Goal: Task Accomplishment & Management: Use online tool/utility

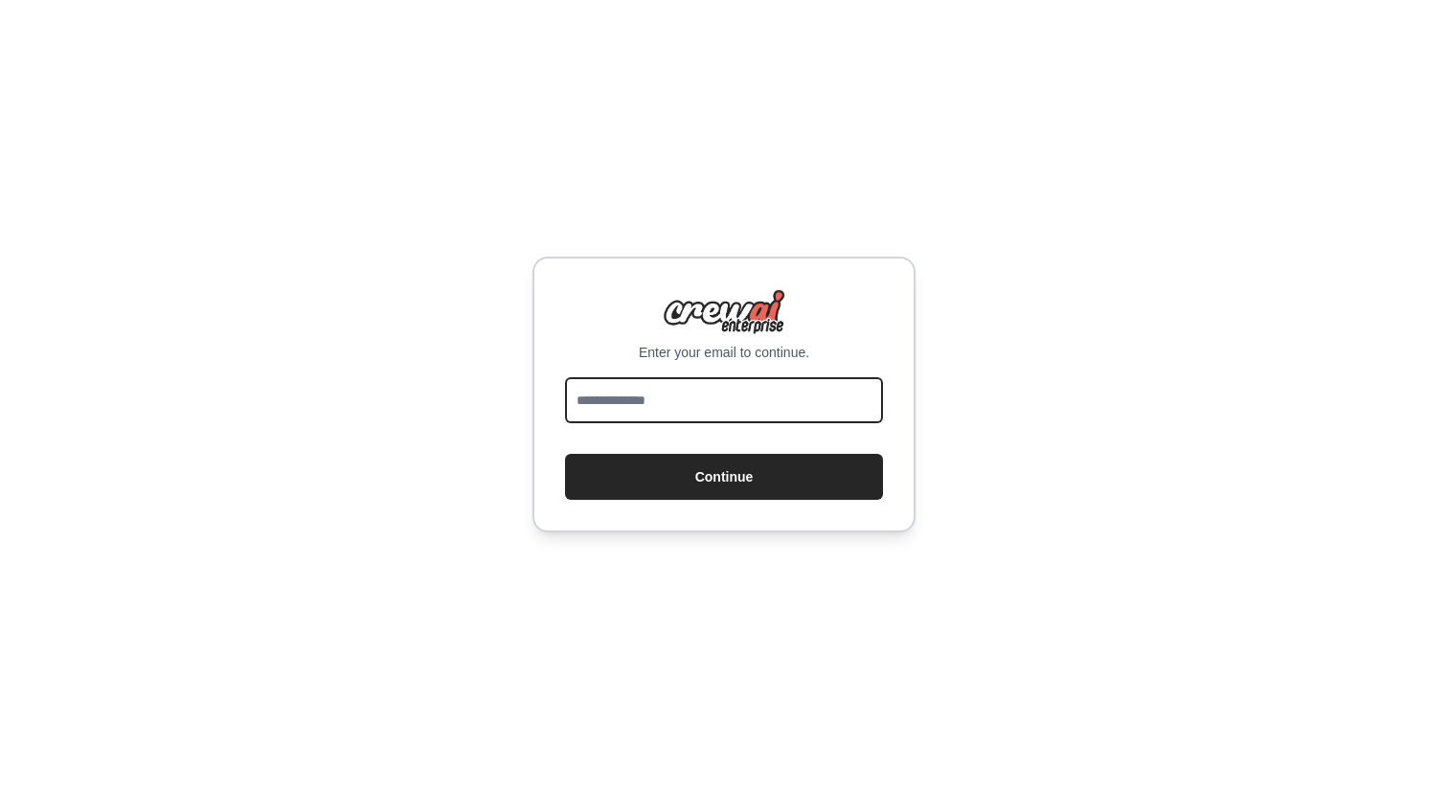
click at [648, 394] on input "email" at bounding box center [724, 400] width 318 height 46
type input "**********"
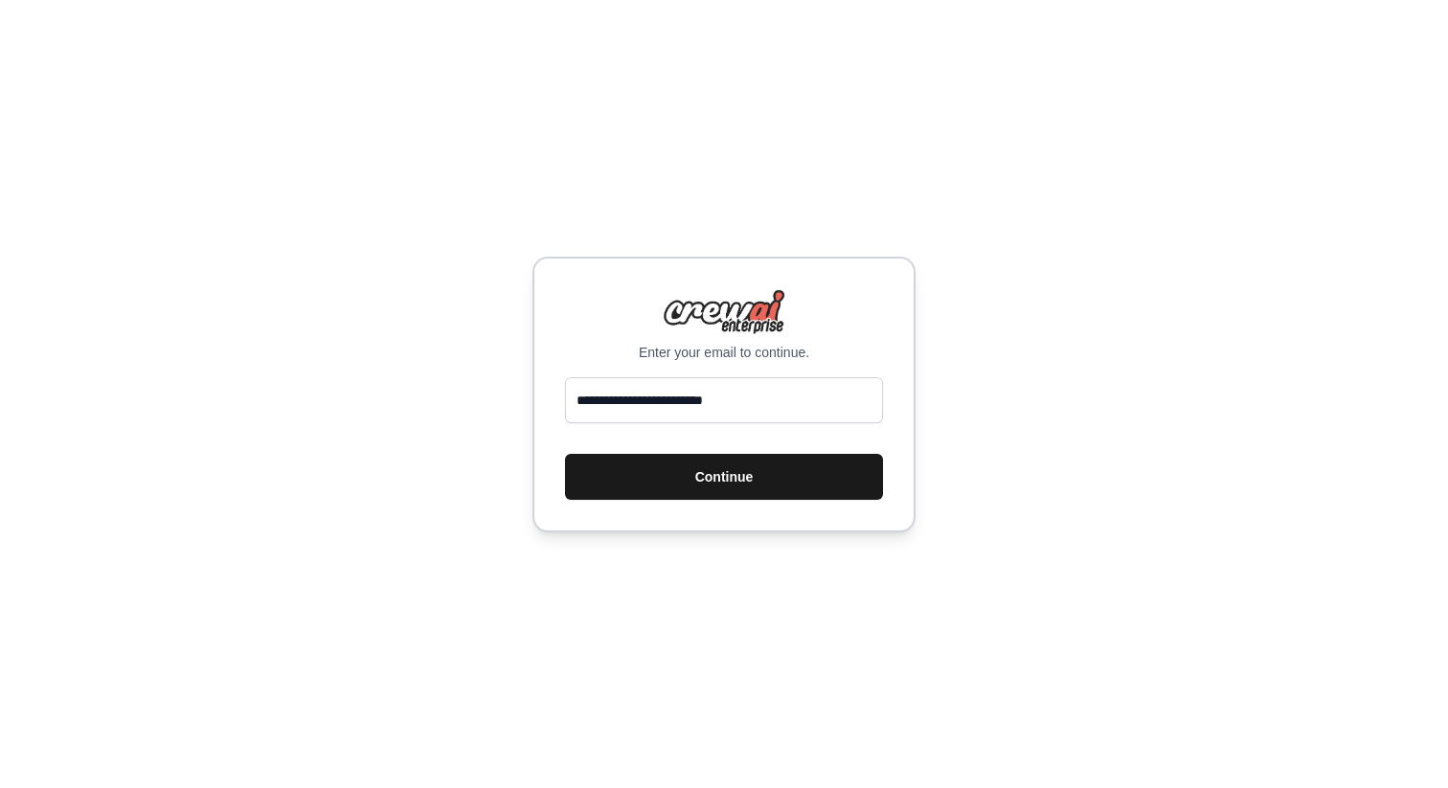
click at [689, 477] on button "Continue" at bounding box center [724, 477] width 318 height 46
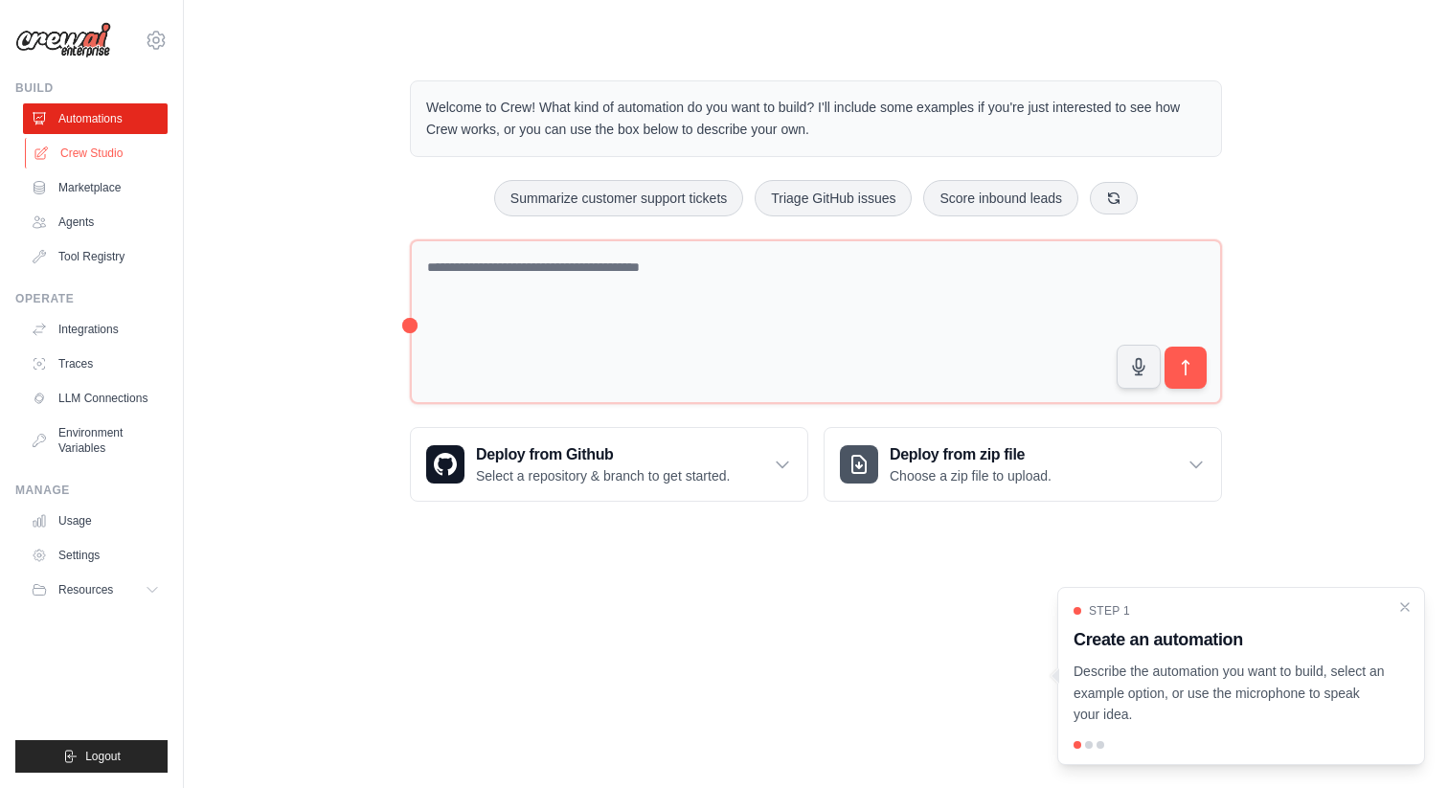
click at [109, 161] on link "Crew Studio" at bounding box center [97, 153] width 145 height 31
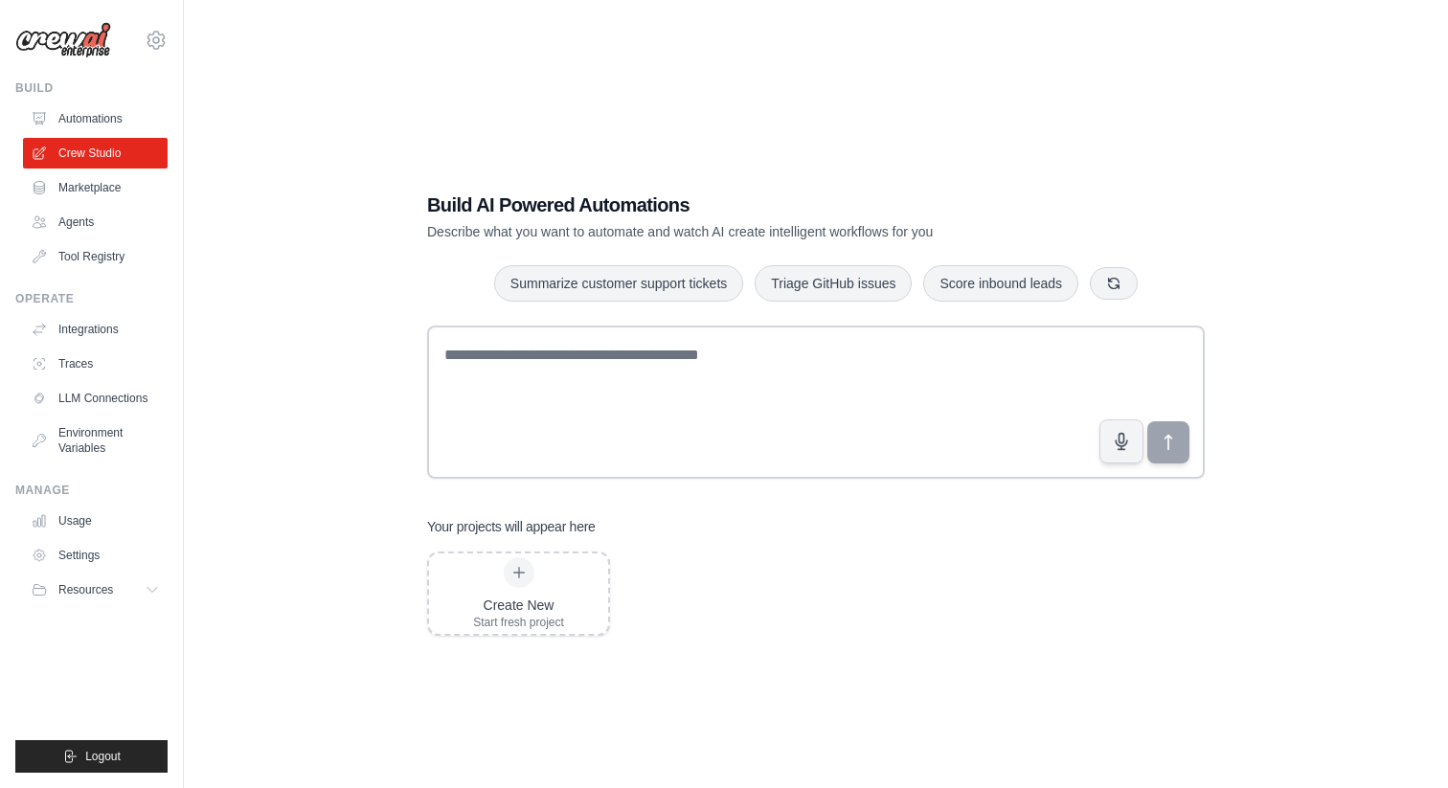
scroll to position [38, 0]
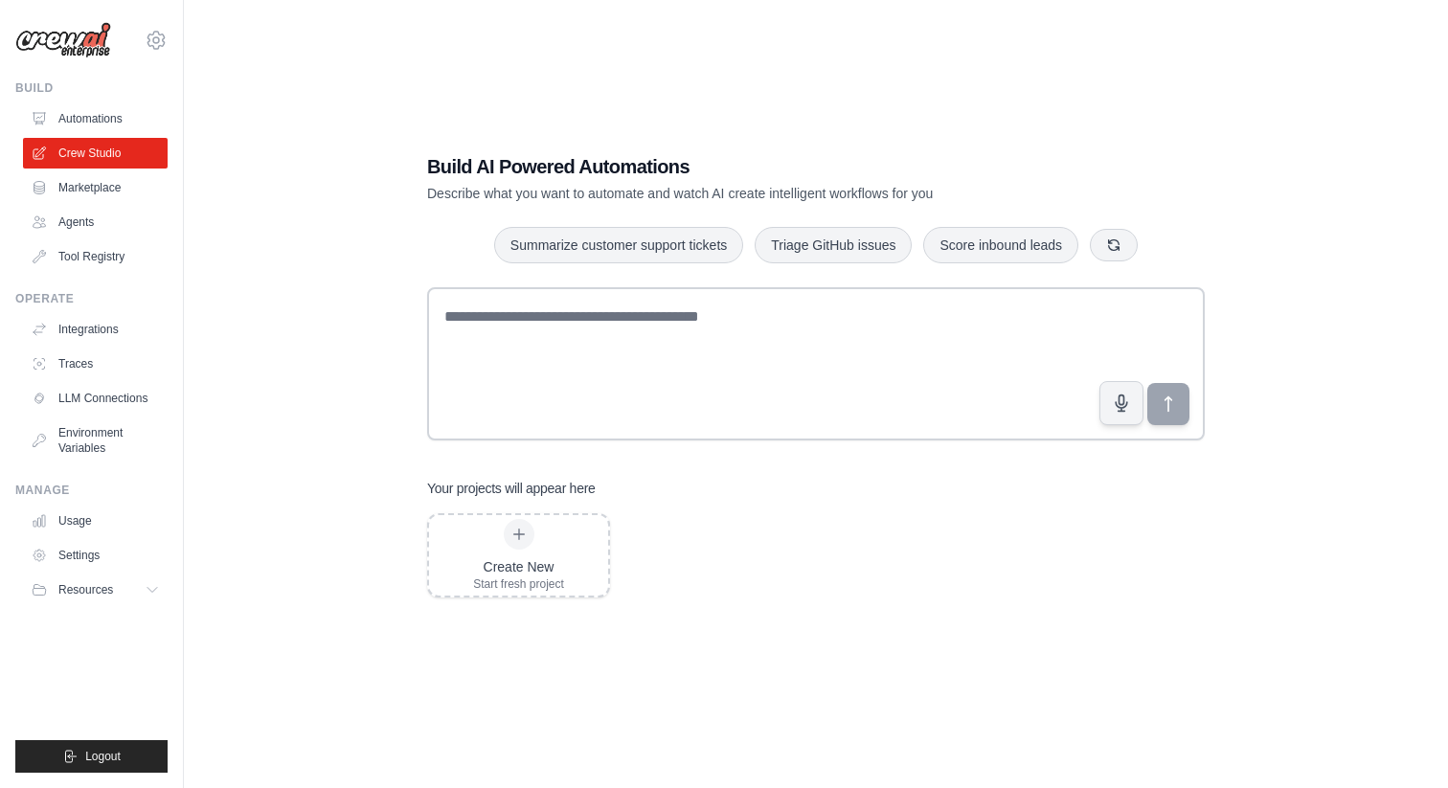
click at [102, 47] on img at bounding box center [63, 40] width 96 height 36
click at [158, 40] on icon at bounding box center [156, 40] width 6 height 6
click at [54, 41] on img at bounding box center [63, 40] width 96 height 36
click at [1089, 249] on div "Summarize customer support tickets Triage GitHub issues Score inbound leads" at bounding box center [816, 245] width 778 height 38
click at [533, 569] on div "Create New" at bounding box center [518, 566] width 91 height 19
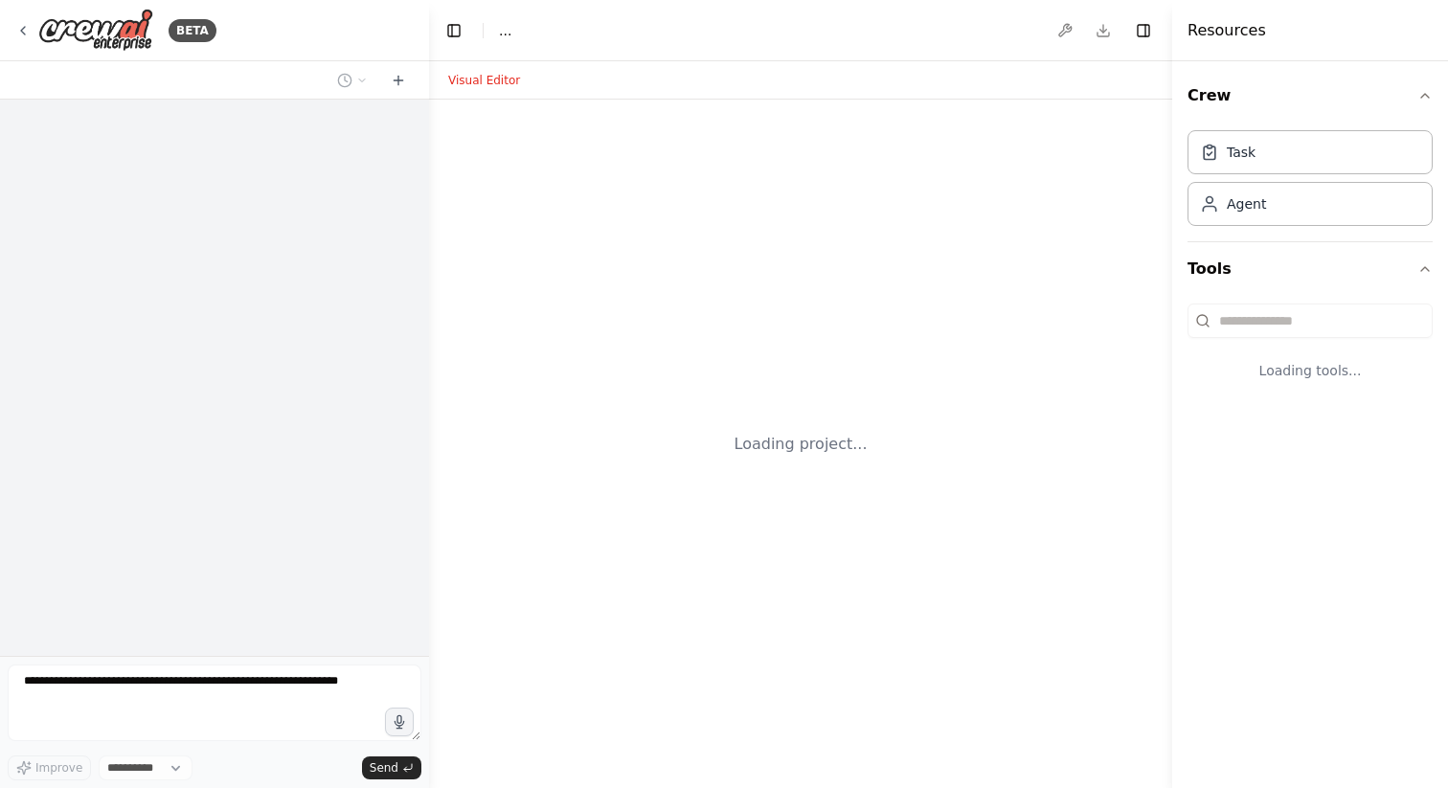
select select "****"
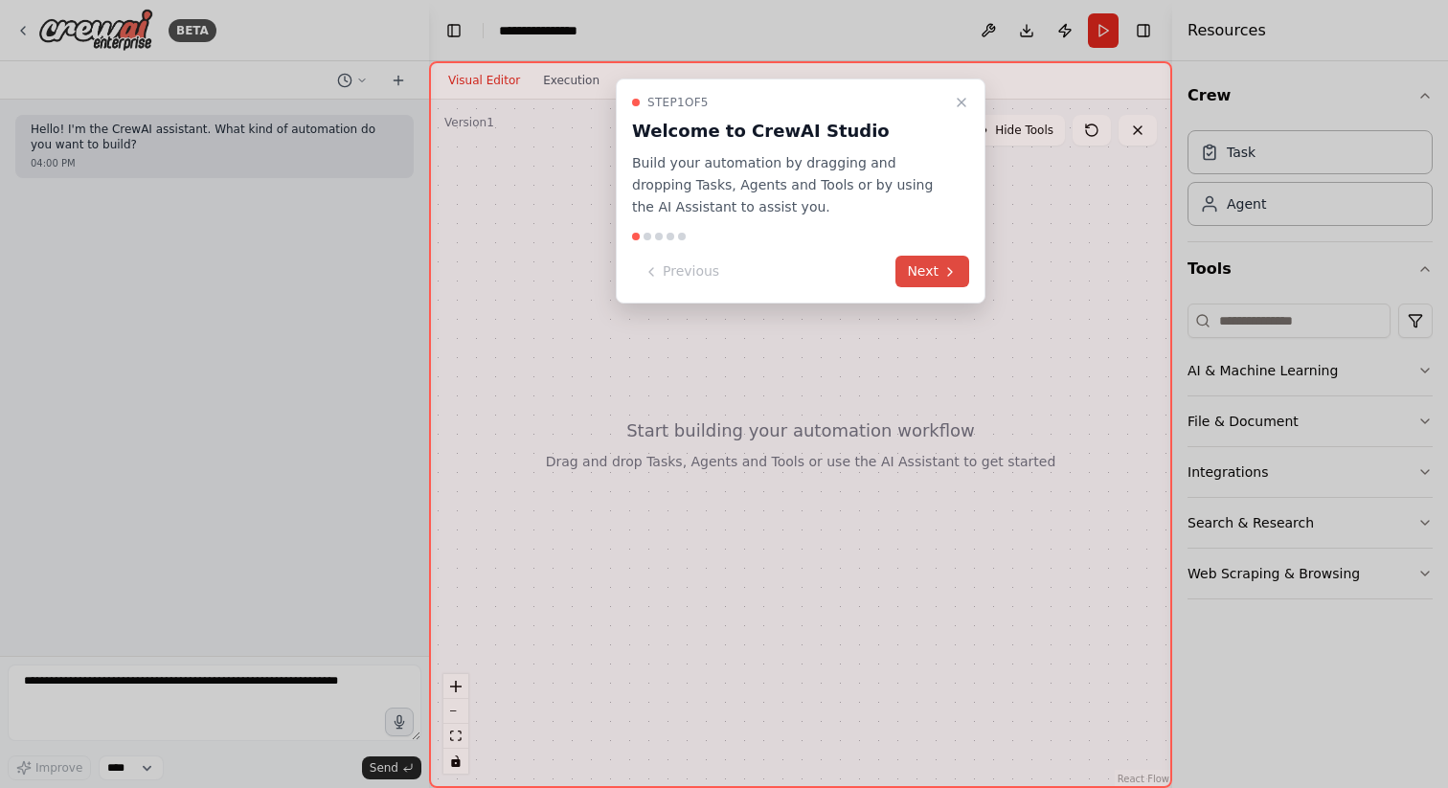
click at [934, 280] on button "Next" at bounding box center [933, 272] width 74 height 32
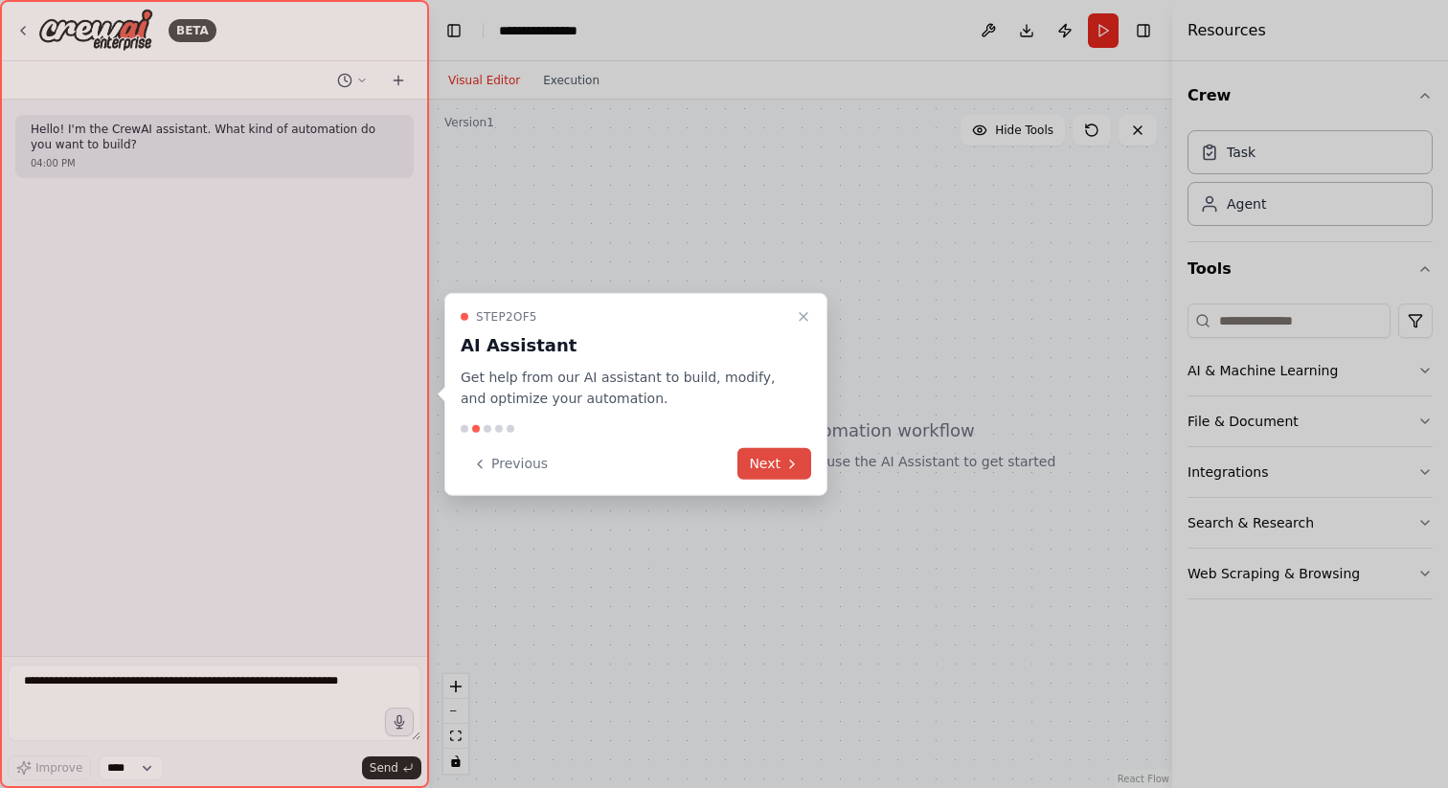
click at [768, 473] on button "Next" at bounding box center [774, 464] width 74 height 32
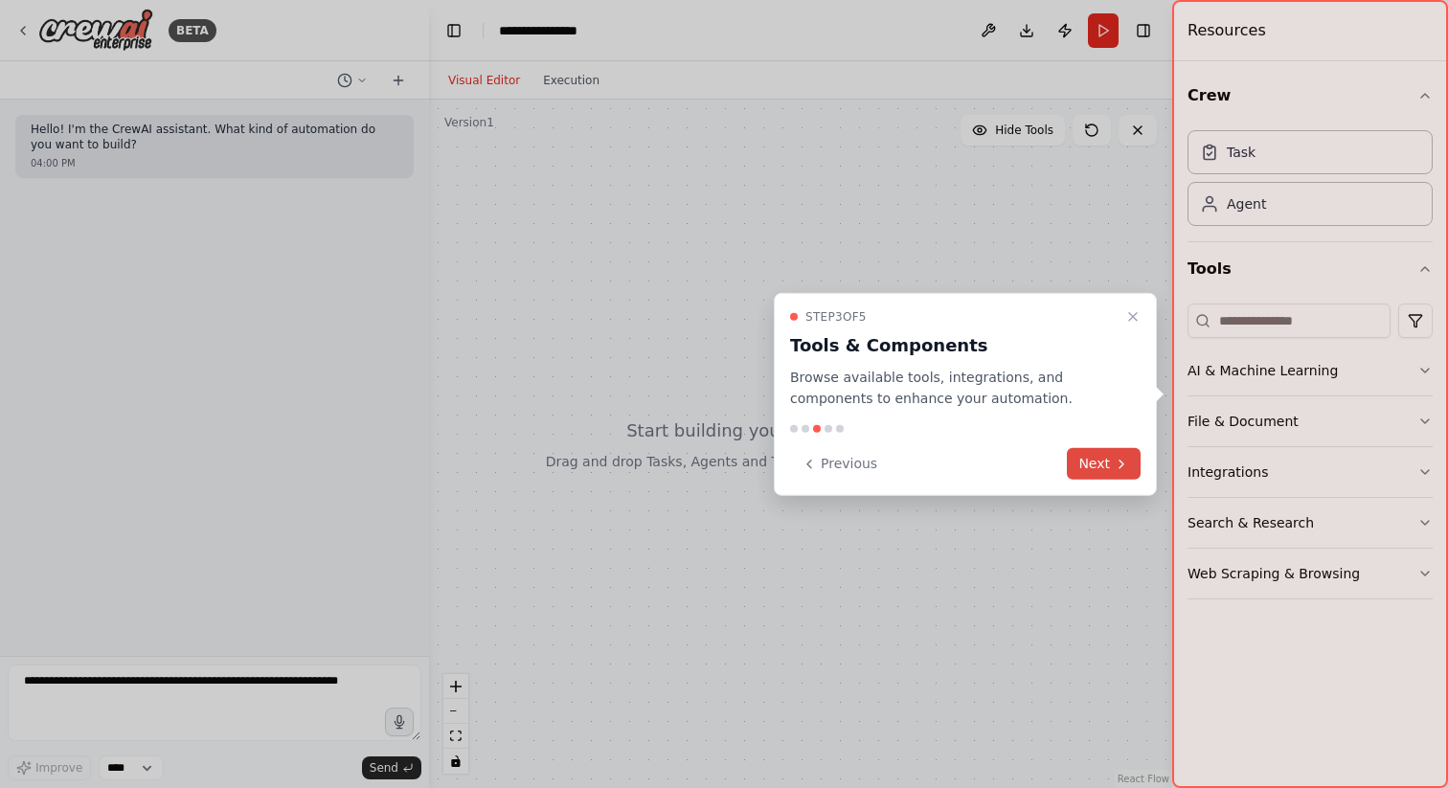
click at [1083, 461] on button "Next" at bounding box center [1104, 464] width 74 height 32
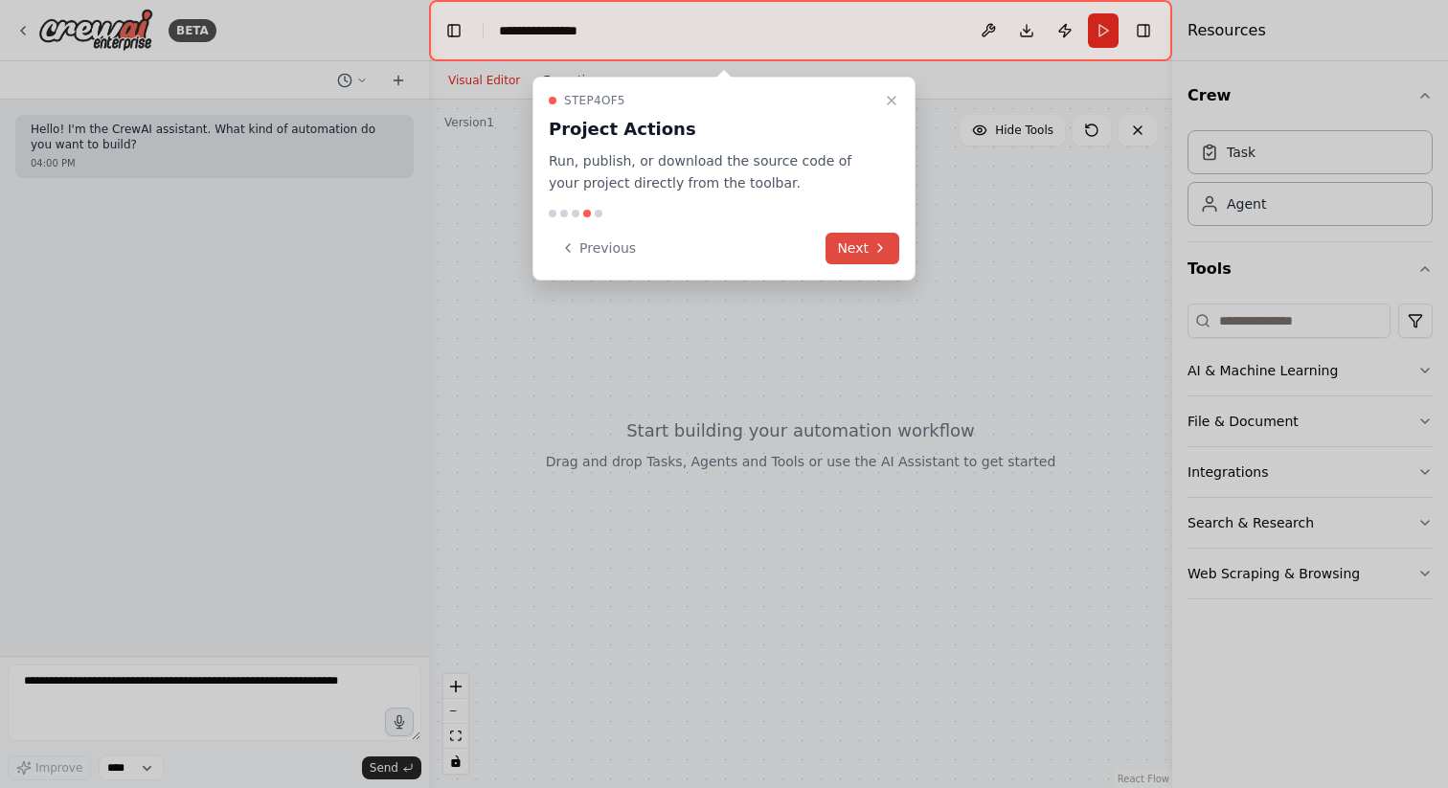
click at [868, 249] on button "Next" at bounding box center [863, 249] width 74 height 32
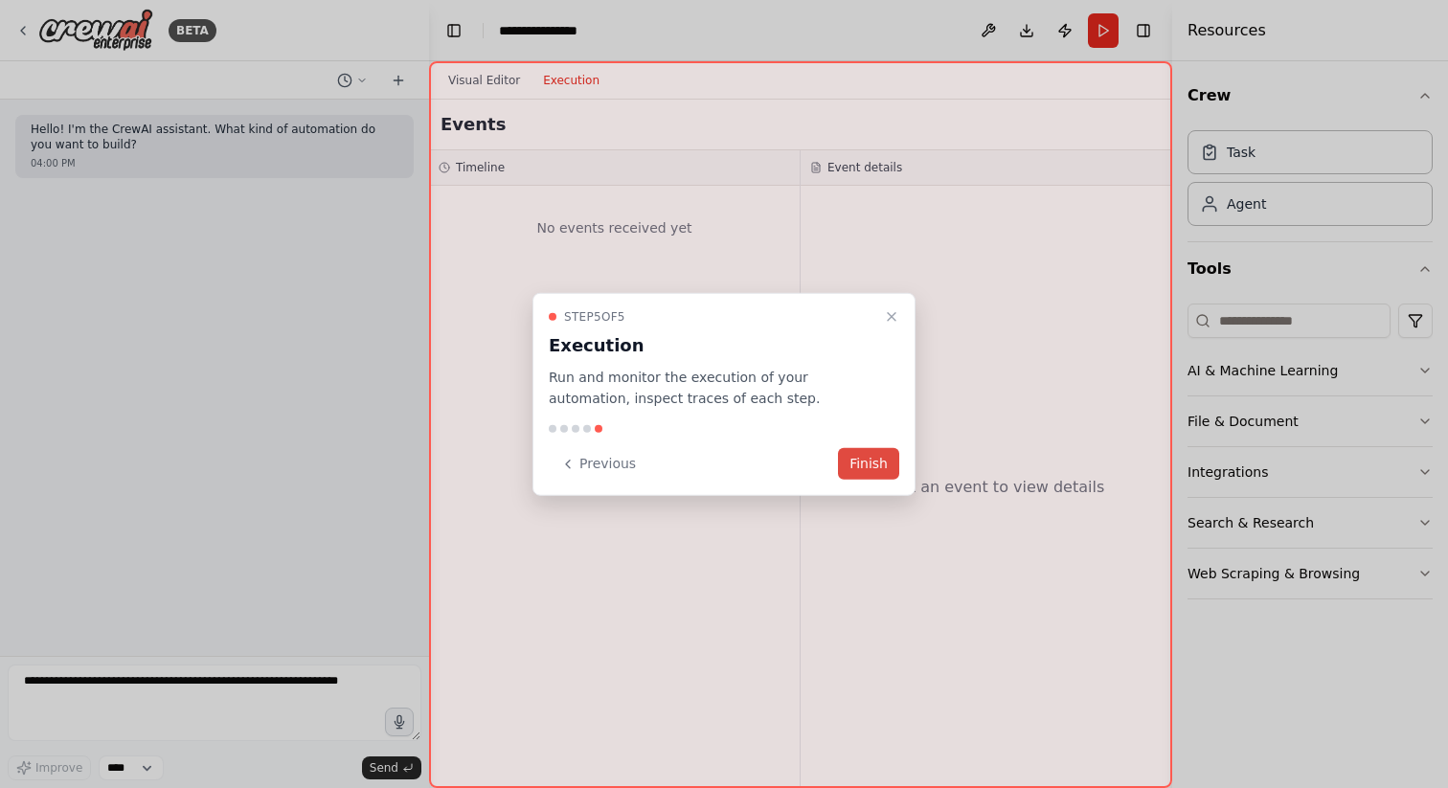
click at [873, 463] on button "Finish" at bounding box center [868, 464] width 61 height 32
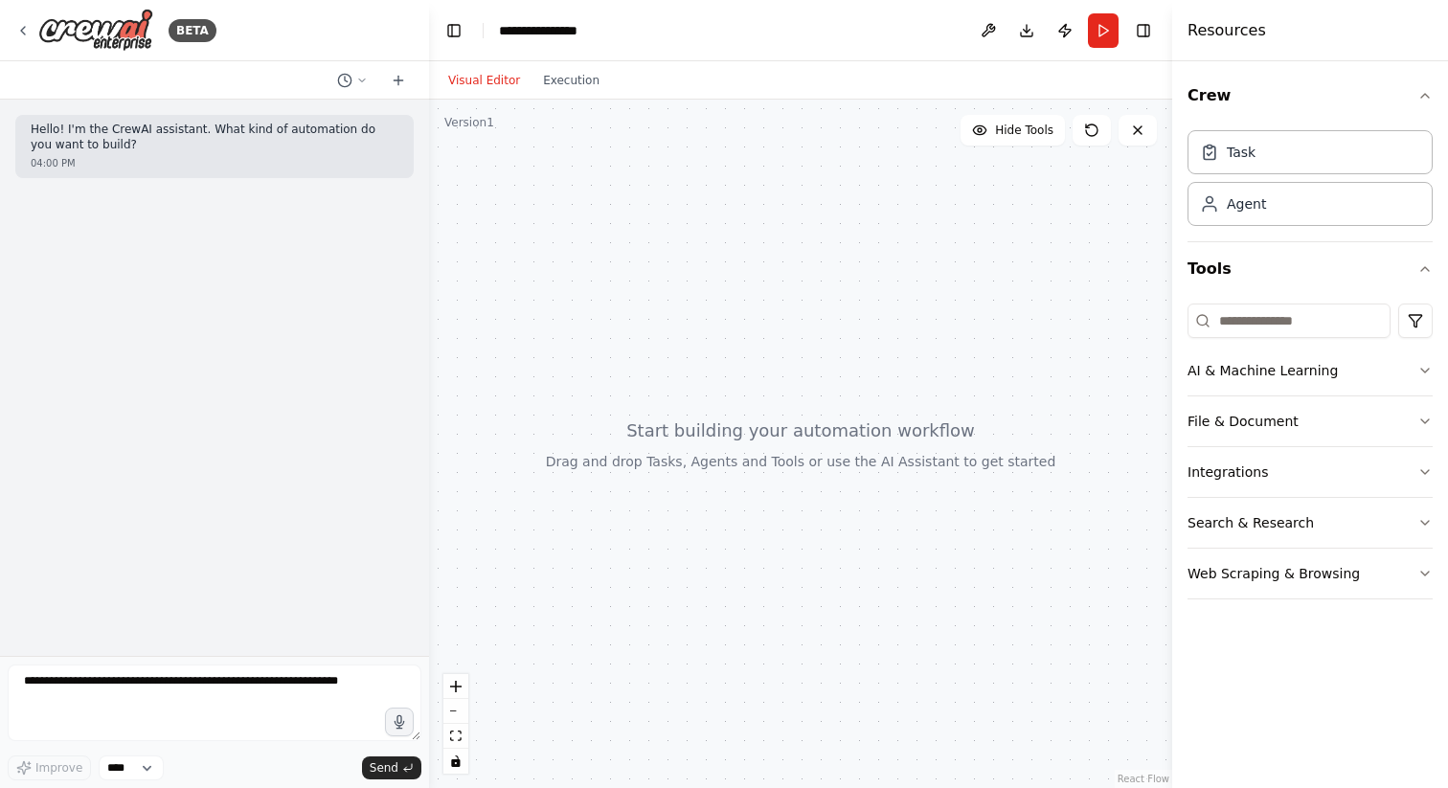
click at [167, 217] on div "Hello! I'm the CrewAI assistant. What kind of automation do you want to build? …" at bounding box center [214, 378] width 429 height 556
click at [1234, 465] on button "Integrations" at bounding box center [1310, 472] width 245 height 50
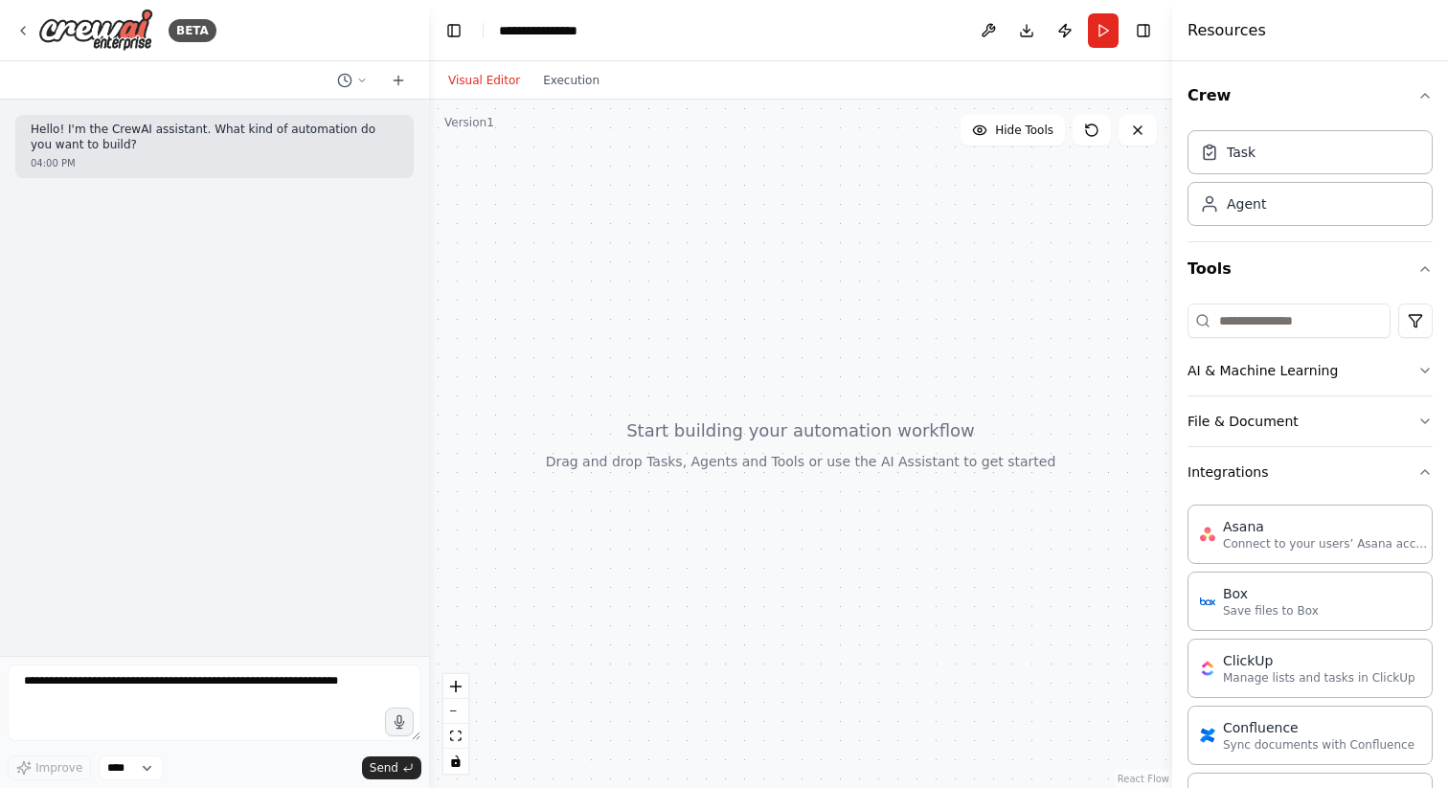
click at [472, 130] on div at bounding box center [800, 444] width 743 height 689
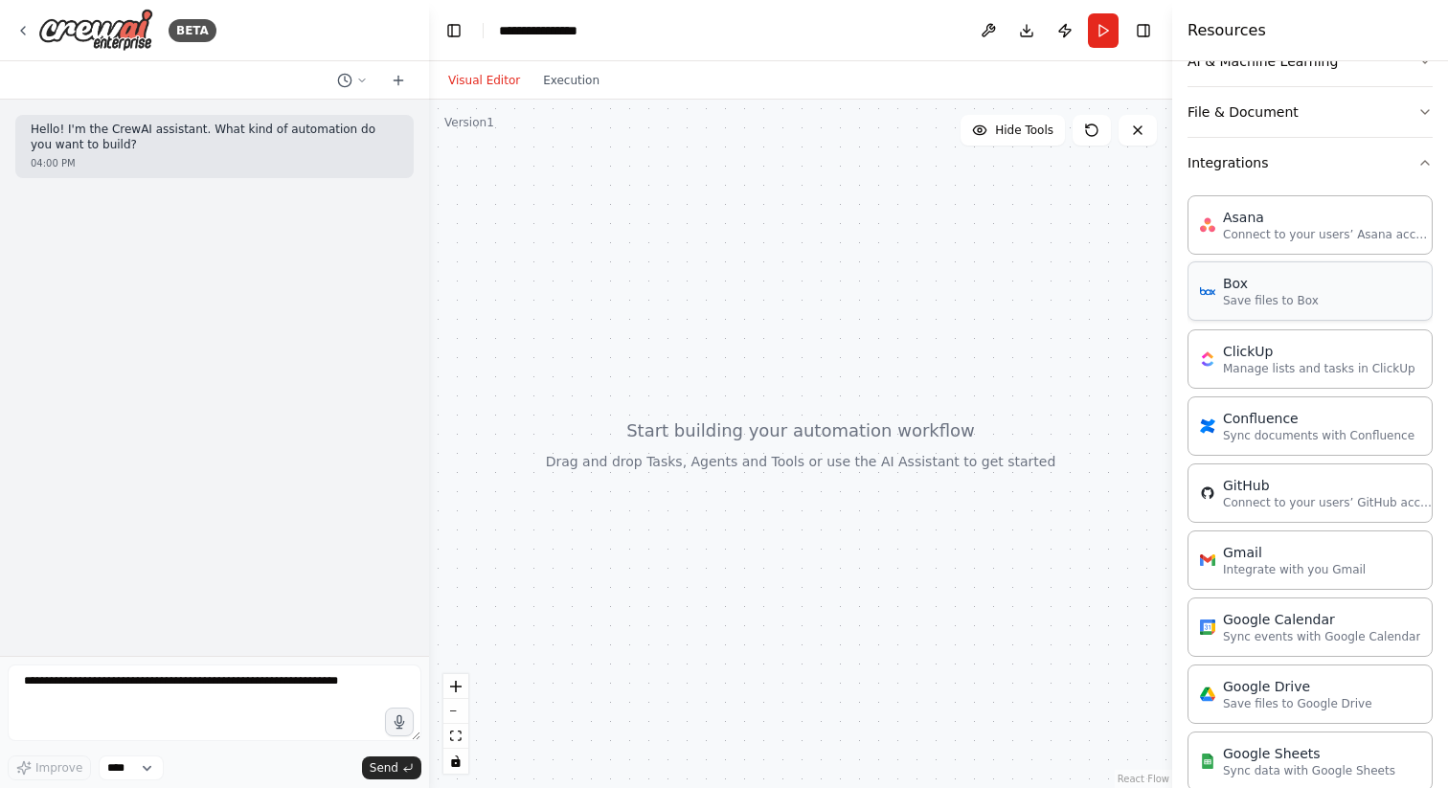
scroll to position [472, 0]
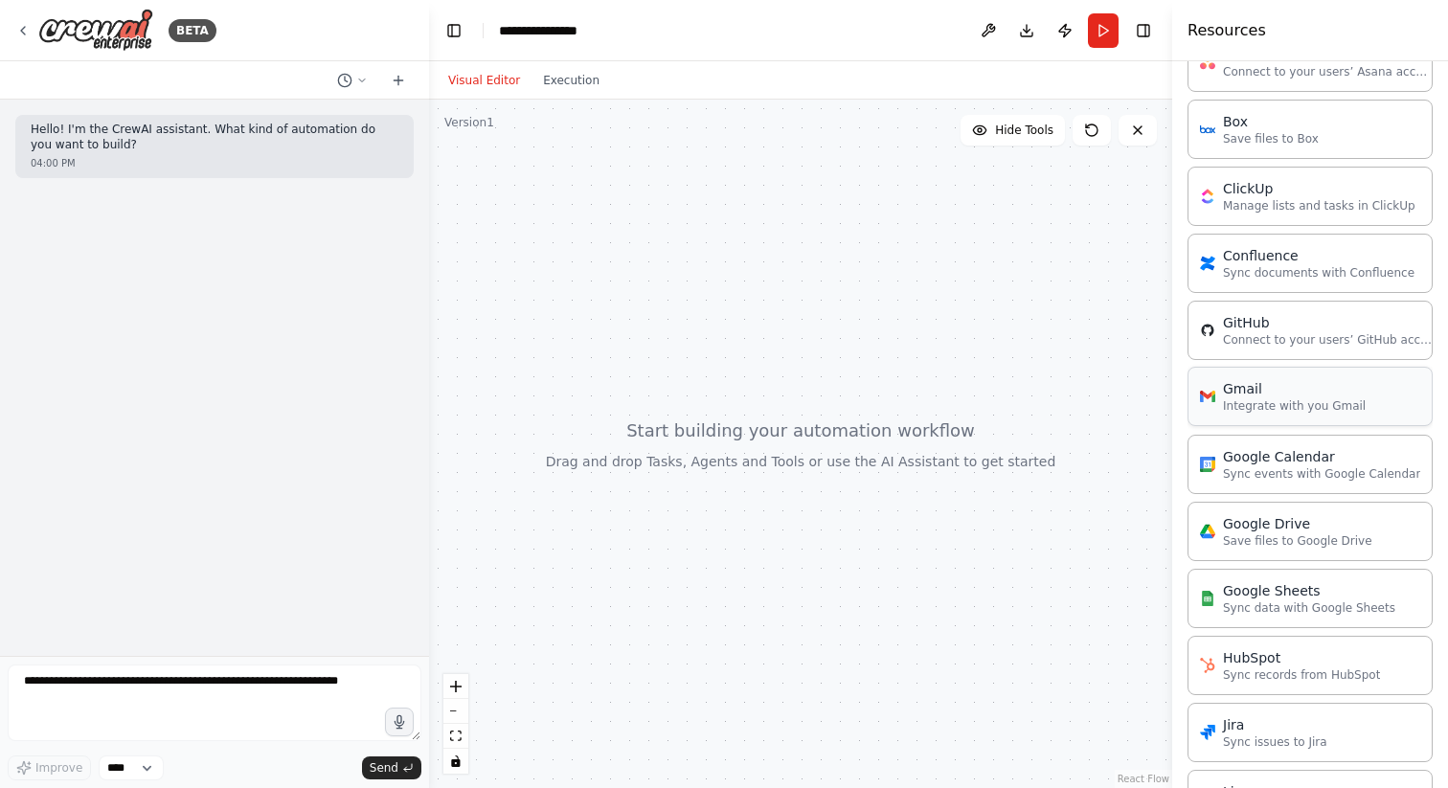
click at [1260, 411] on p "Integrate with you Gmail" at bounding box center [1294, 405] width 143 height 15
click at [1220, 404] on div "Gmail Integrate with you Gmail" at bounding box center [1283, 396] width 166 height 34
drag, startPoint x: 1220, startPoint y: 404, endPoint x: 760, endPoint y: 324, distance: 466.7
click at [760, 324] on div "**********" at bounding box center [724, 394] width 1448 height 788
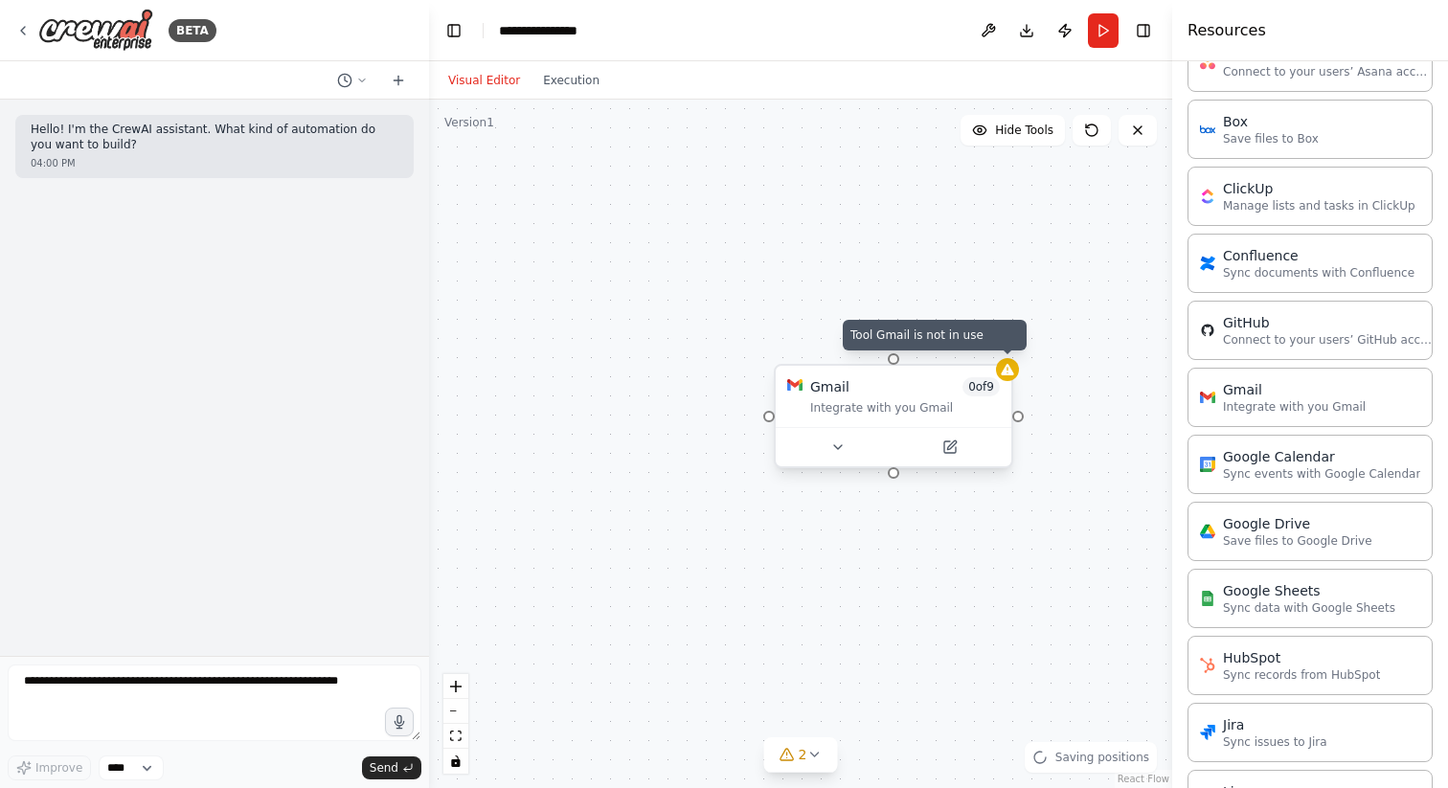
click at [1009, 370] on icon at bounding box center [1007, 369] width 12 height 11
click at [963, 442] on button at bounding box center [950, 447] width 108 height 23
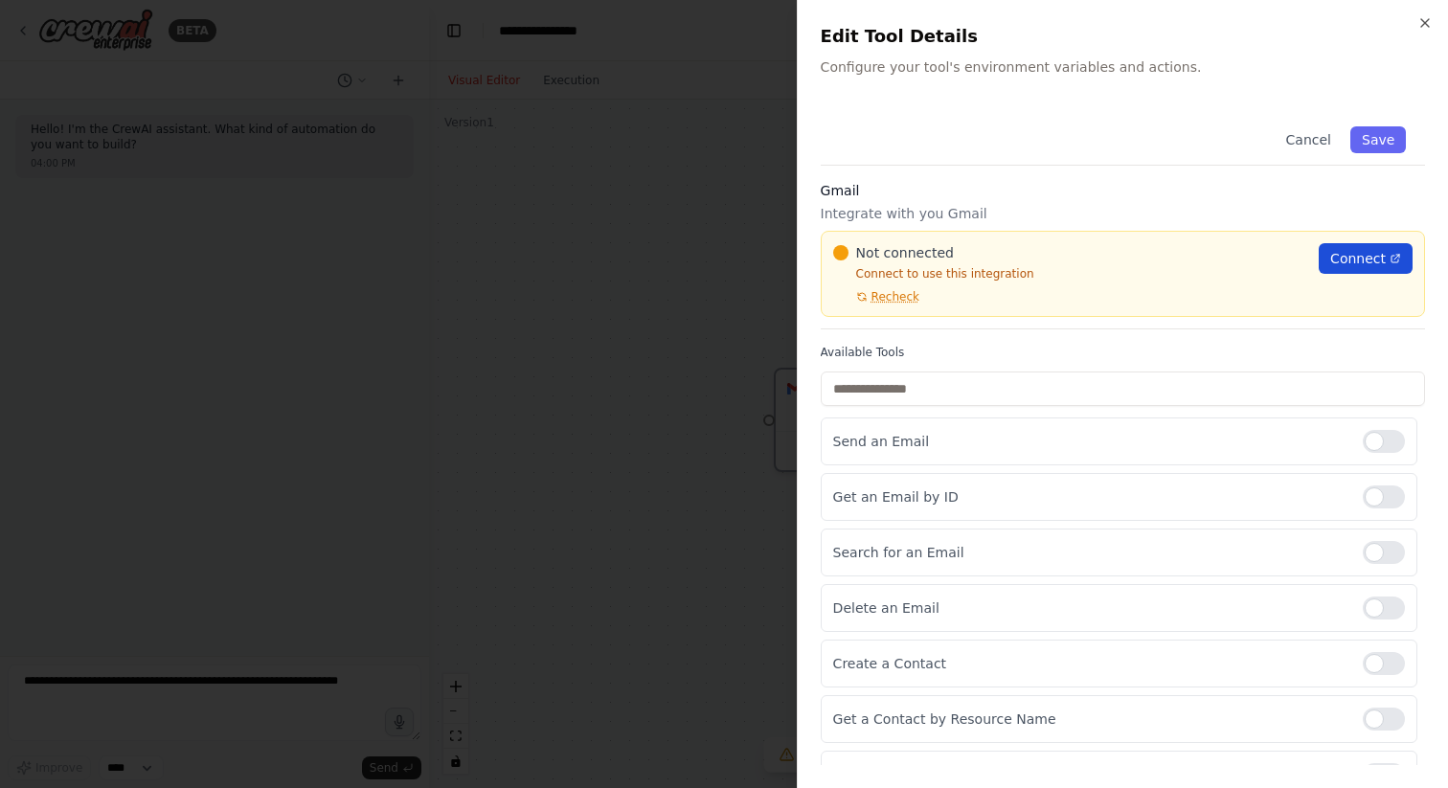
click at [1342, 267] on span "Connect" at bounding box center [1358, 258] width 56 height 19
click at [705, 386] on div at bounding box center [724, 394] width 1448 height 788
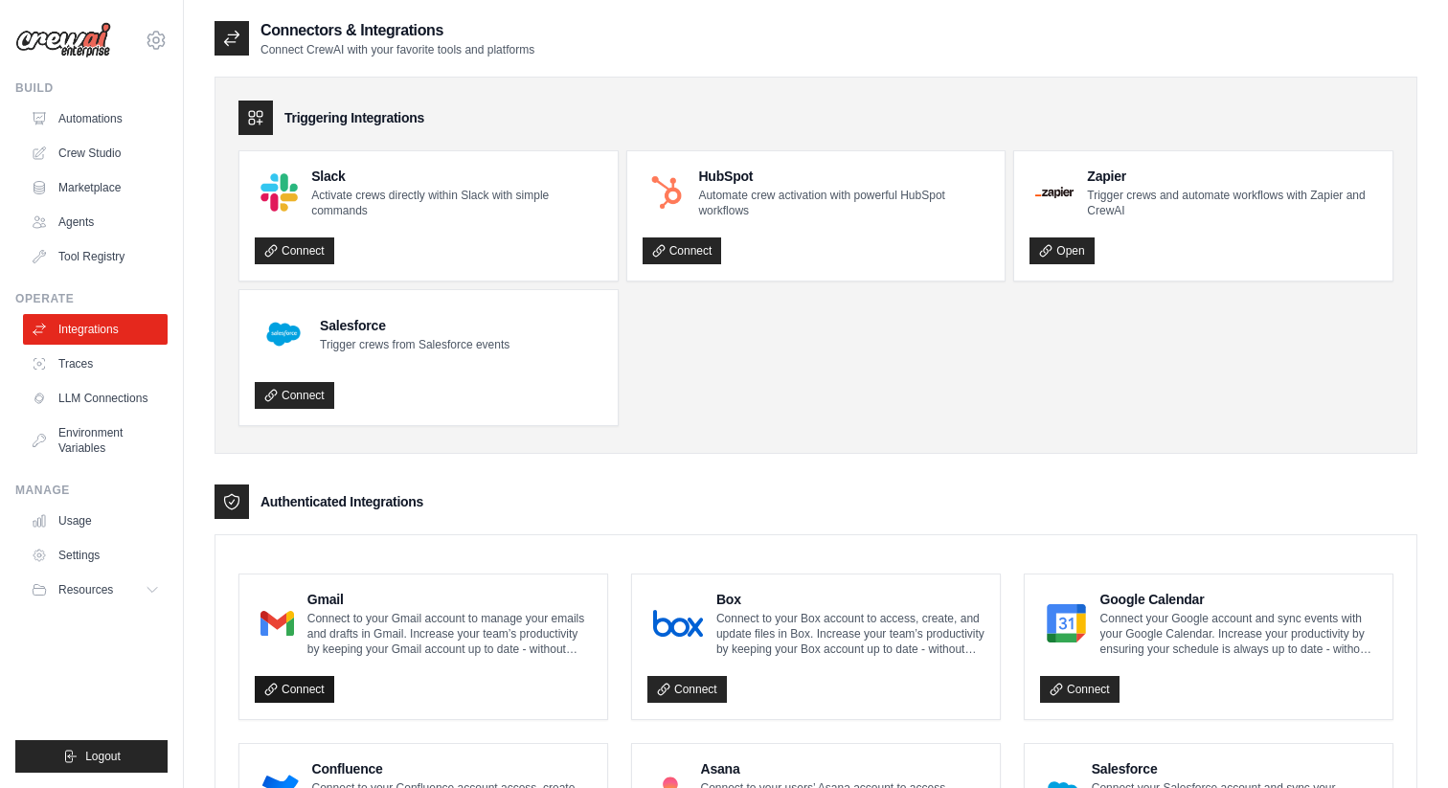
click at [313, 688] on link "Connect" at bounding box center [294, 689] width 79 height 27
click at [270, 688] on icon at bounding box center [270, 689] width 13 height 13
